Goal: Transaction & Acquisition: Purchase product/service

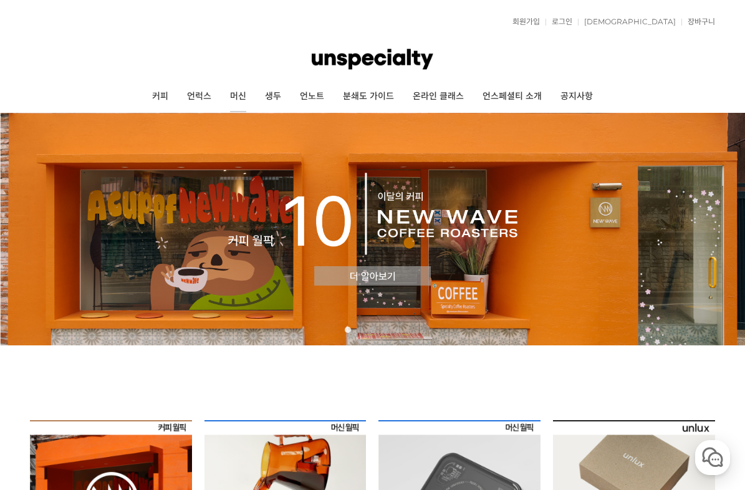
click at [240, 96] on link "머신" at bounding box center [238, 96] width 35 height 31
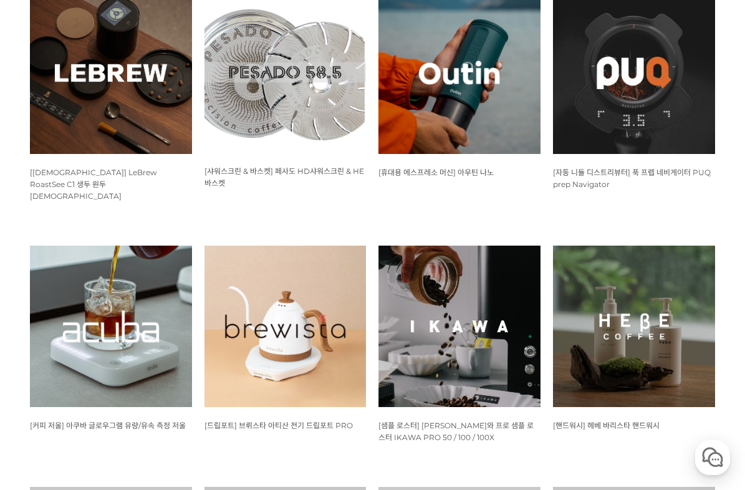
scroll to position [829, 0]
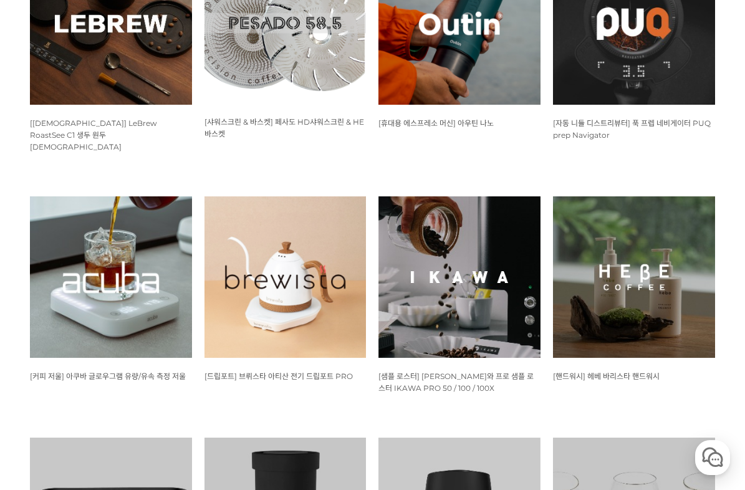
click at [155, 297] on img at bounding box center [111, 277] width 162 height 162
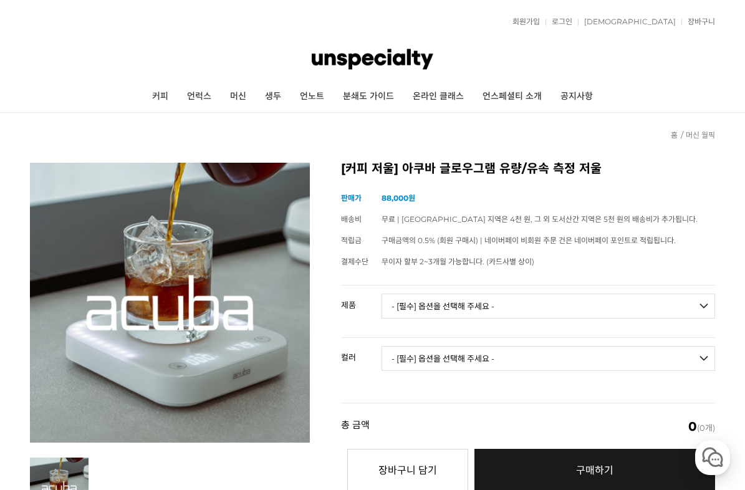
select select "아쿠바 글로우그램 유량/유속 측정 저울"
select select "블랙"
select select "*"
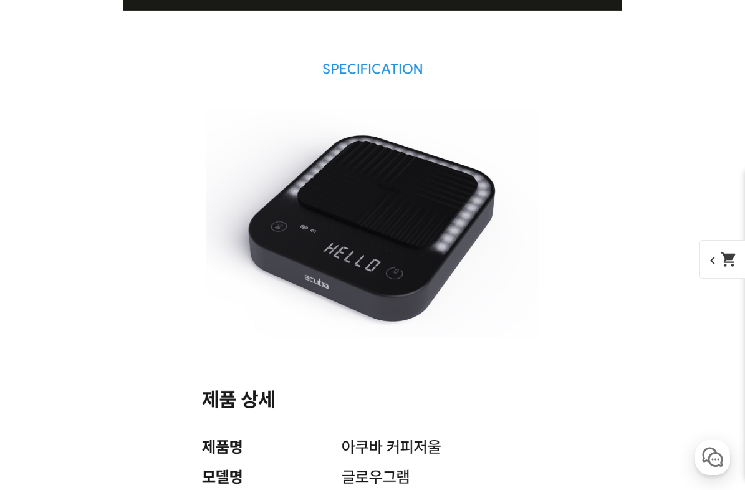
scroll to position [3692, 0]
